Goal: Task Accomplishment & Management: Use online tool/utility

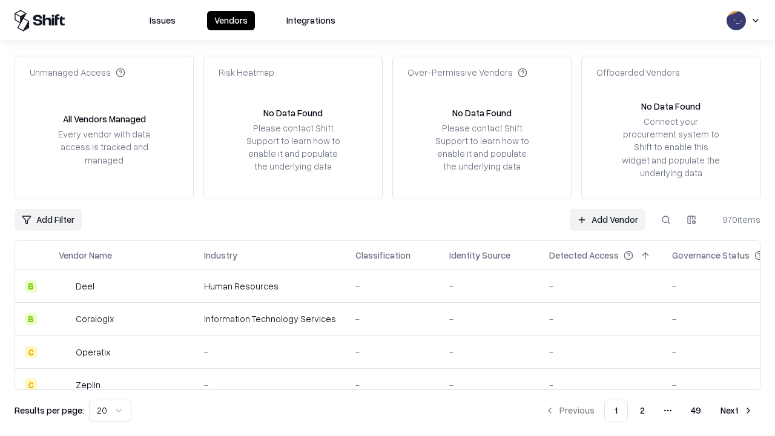
click at [607, 219] on link "Add Vendor" at bounding box center [607, 220] width 76 height 22
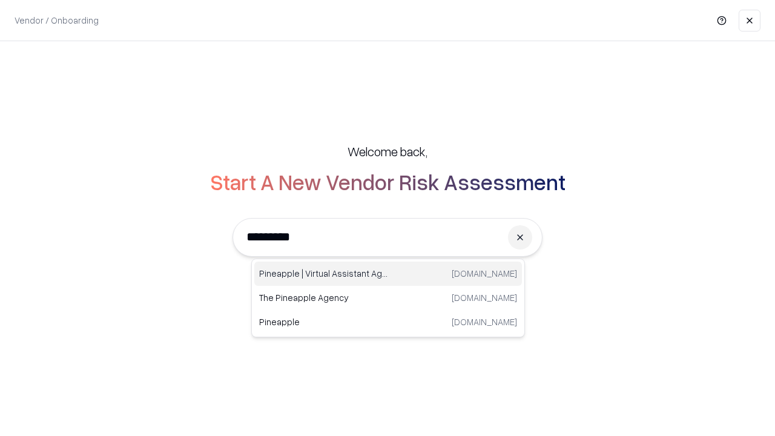
click at [388, 274] on div "Pineapple | Virtual Assistant Agency trypineapple.com" at bounding box center [387, 273] width 267 height 24
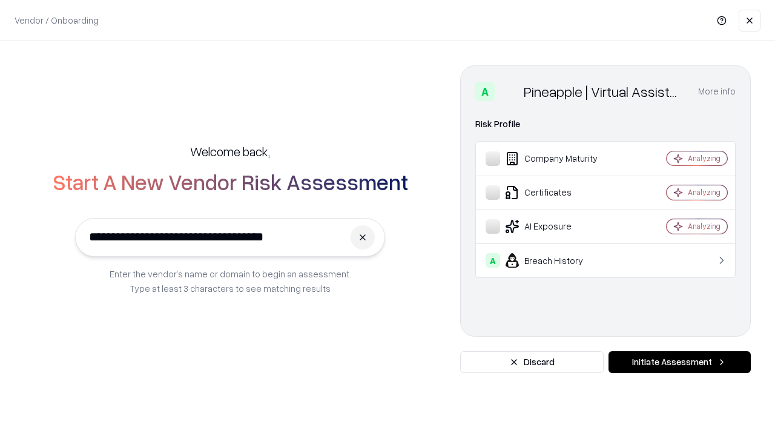
type input "**********"
click at [679, 362] on button "Initiate Assessment" at bounding box center [679, 362] width 142 height 22
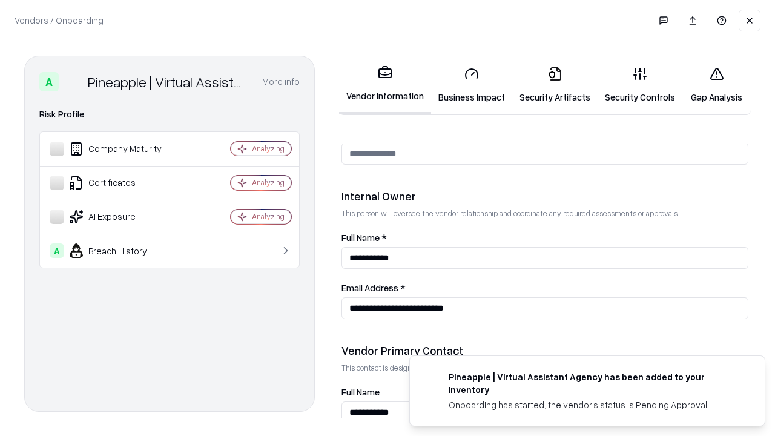
scroll to position [627, 0]
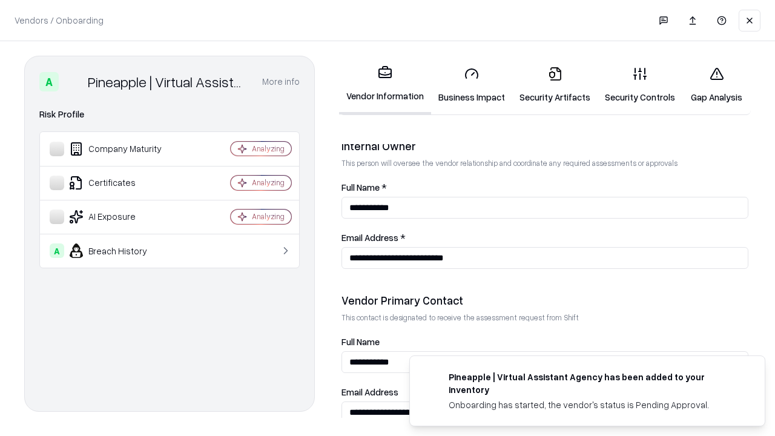
click at [471, 85] on link "Business Impact" at bounding box center [471, 85] width 81 height 56
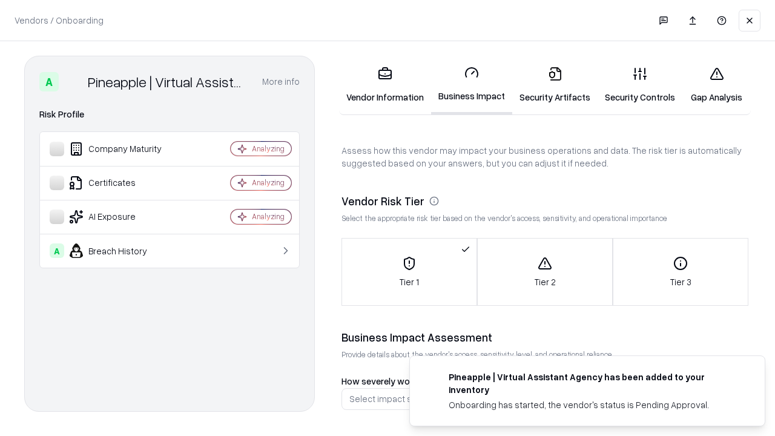
click at [554, 85] on link "Security Artifacts" at bounding box center [554, 85] width 85 height 56
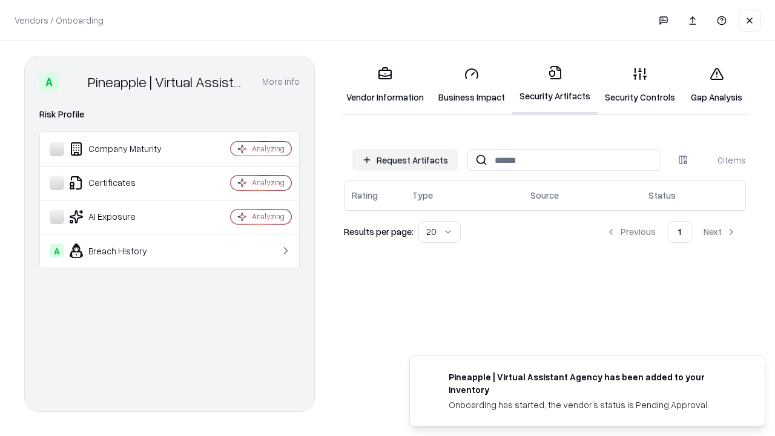
click at [405, 160] on button "Request Artifacts" at bounding box center [404, 160] width 105 height 22
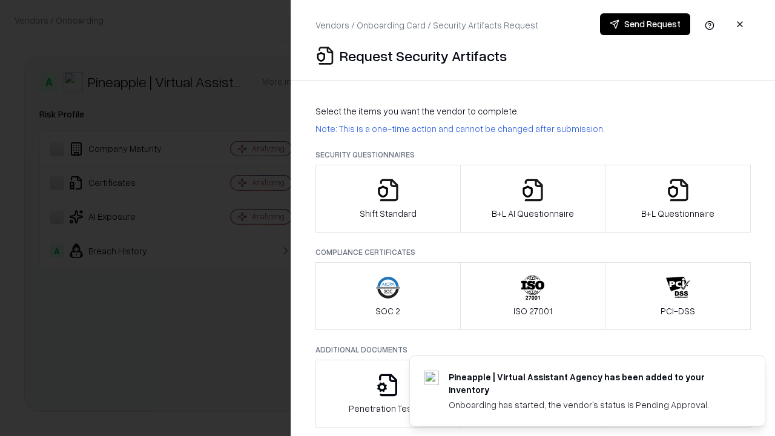
click at [387, 199] on icon "button" at bounding box center [388, 190] width 24 height 24
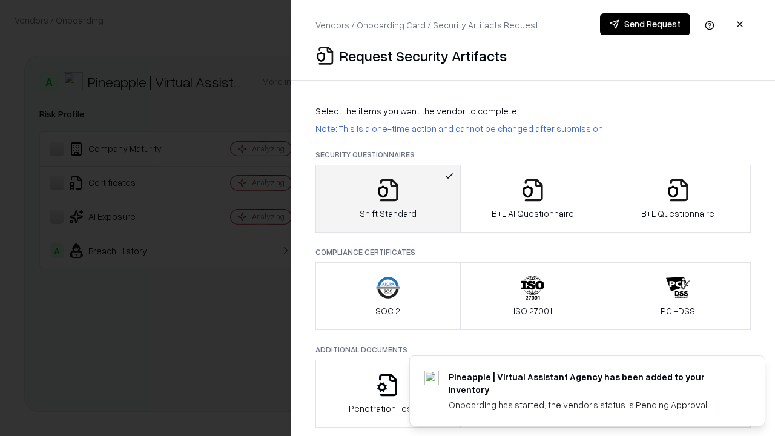
click at [645, 24] on button "Send Request" at bounding box center [645, 24] width 90 height 22
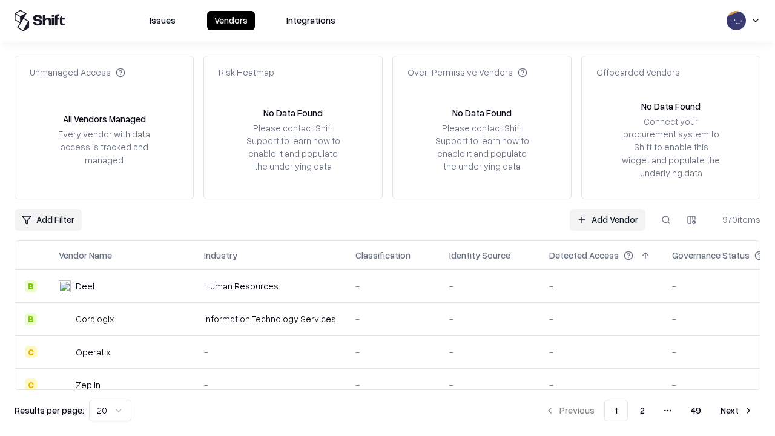
click at [666, 219] on button at bounding box center [666, 220] width 22 height 22
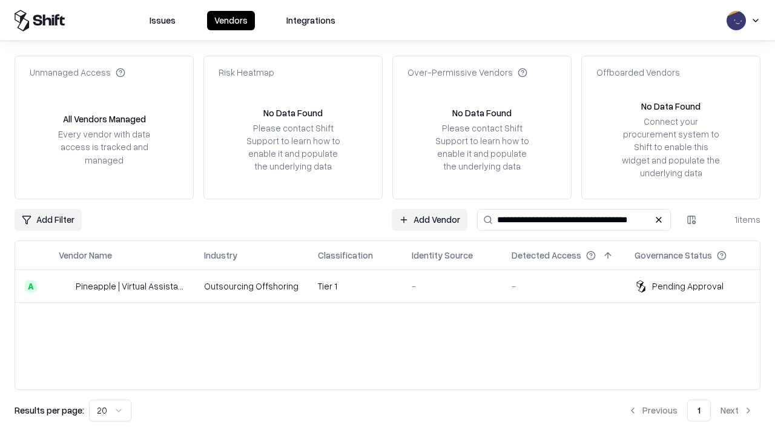
type input "**********"
click at [395, 286] on td "Tier 1" at bounding box center [355, 286] width 94 height 33
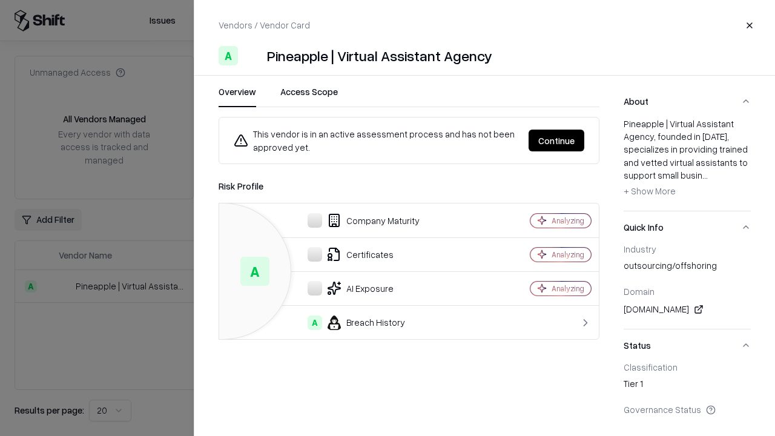
click at [556, 140] on button "Continue" at bounding box center [556, 141] width 56 height 22
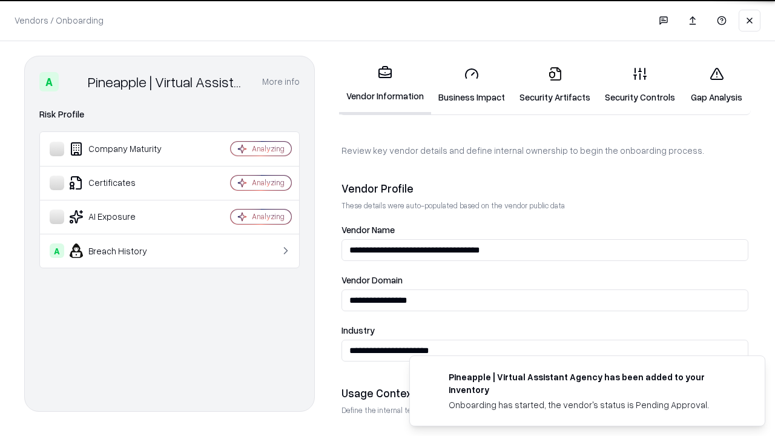
click at [554, 85] on link "Security Artifacts" at bounding box center [554, 85] width 85 height 56
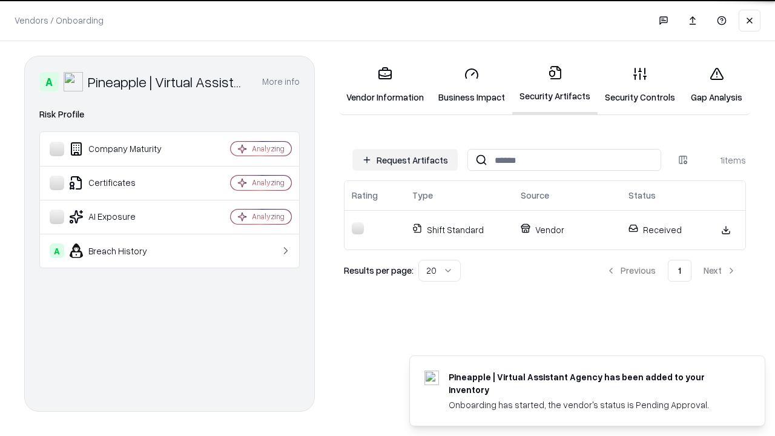
click at [716, 85] on link "Gap Analysis" at bounding box center [716, 85] width 68 height 56
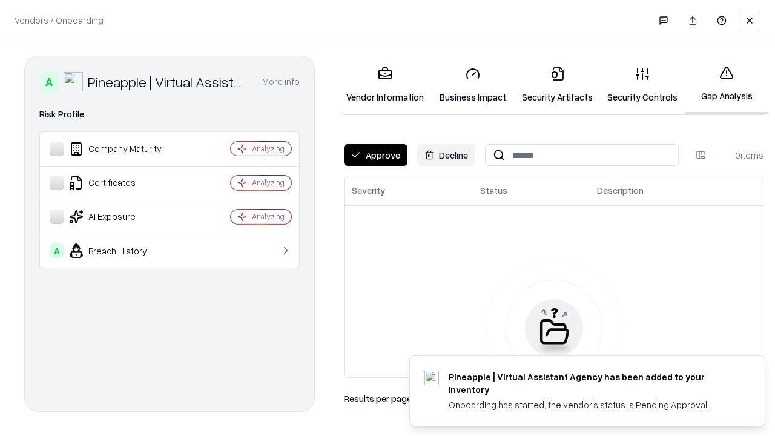
click at [375, 155] on button "Approve" at bounding box center [376, 155] width 64 height 22
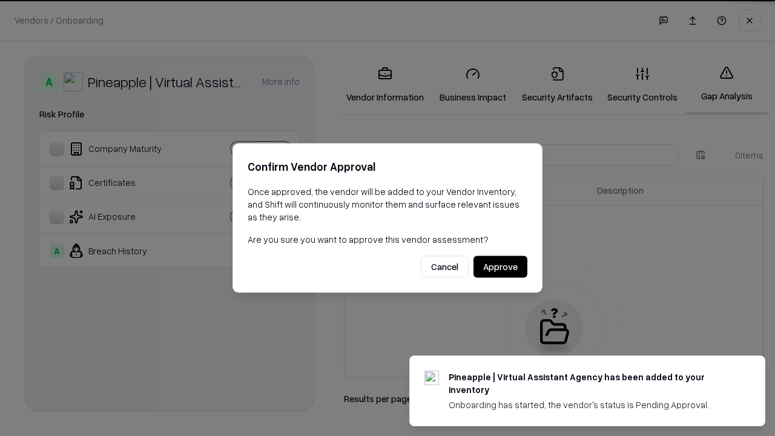
click at [500, 266] on button "Approve" at bounding box center [500, 267] width 54 height 22
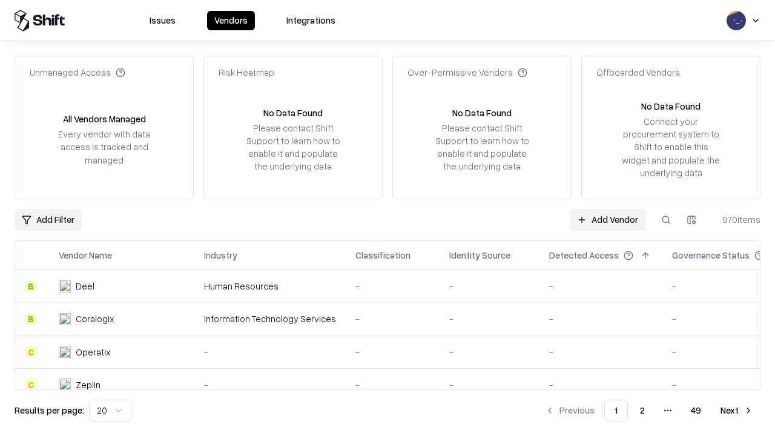
type input "**********"
click at [607, 219] on link "Add Vendor" at bounding box center [607, 220] width 76 height 22
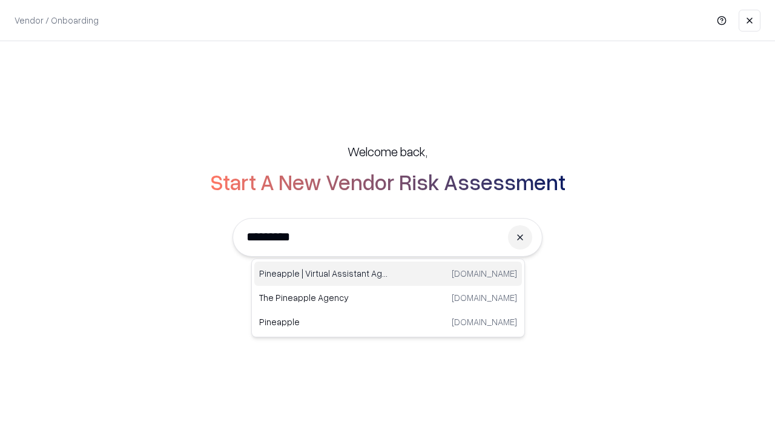
click at [388, 274] on div "Pineapple | Virtual Assistant Agency trypineapple.com" at bounding box center [387, 273] width 267 height 24
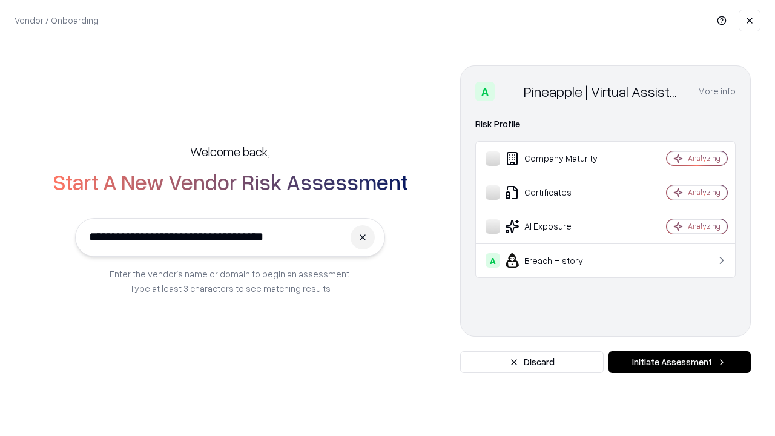
type input "**********"
click at [679, 362] on button "Initiate Assessment" at bounding box center [679, 362] width 142 height 22
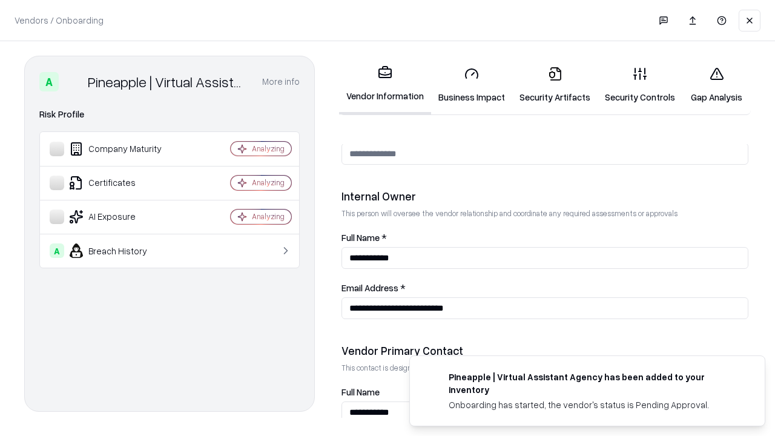
scroll to position [627, 0]
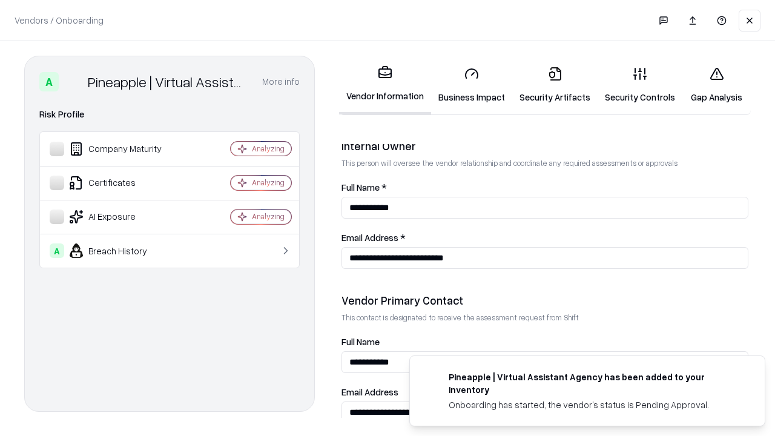
click at [716, 85] on link "Gap Analysis" at bounding box center [716, 85] width 68 height 56
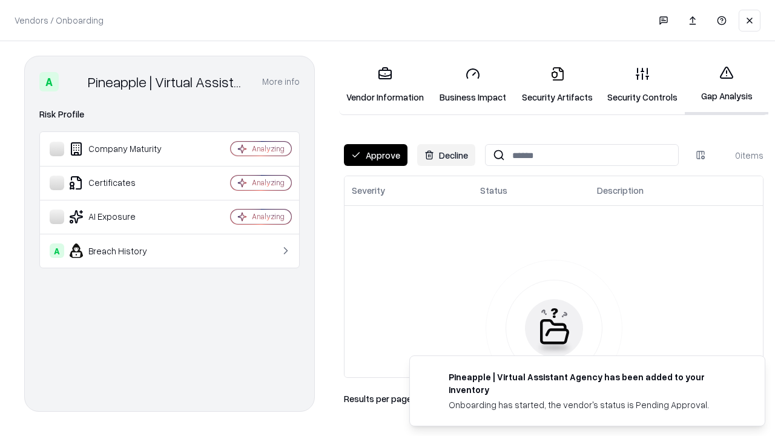
click at [375, 155] on button "Approve" at bounding box center [376, 155] width 64 height 22
